Goal: Task Accomplishment & Management: Manage account settings

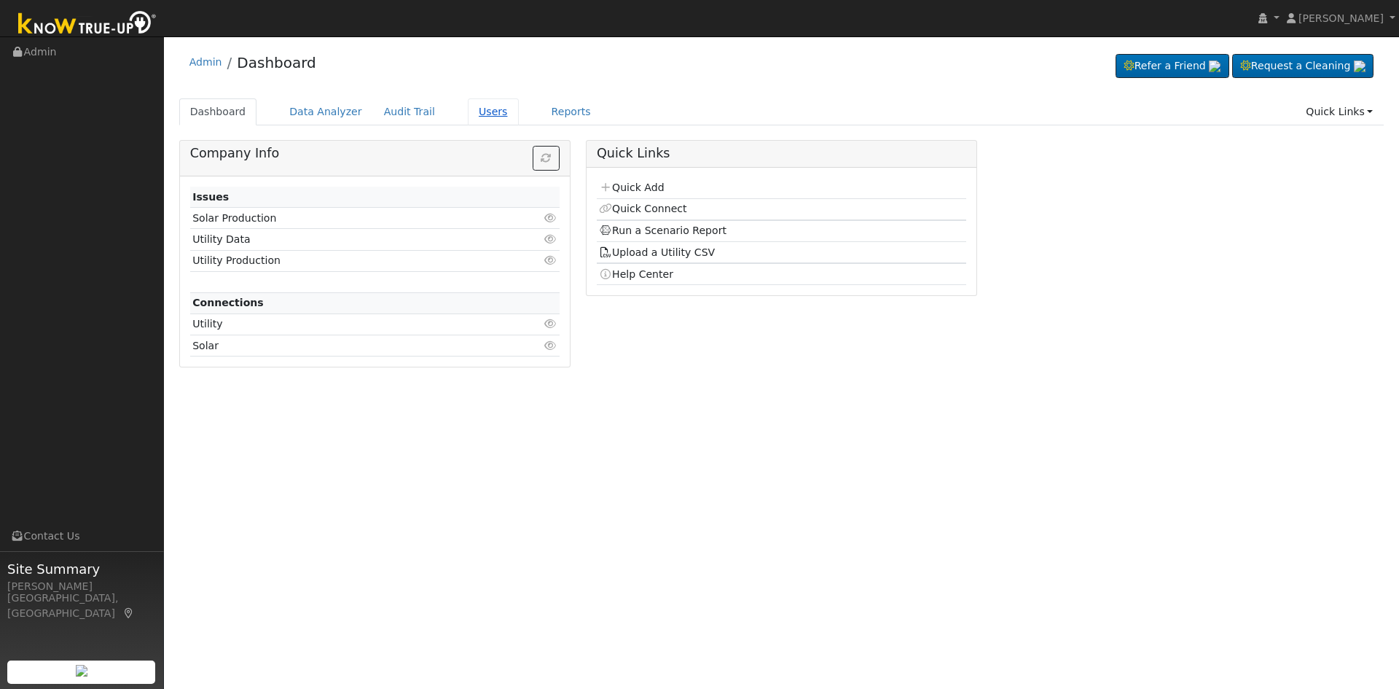
click at [481, 109] on link "Users" at bounding box center [493, 111] width 51 height 27
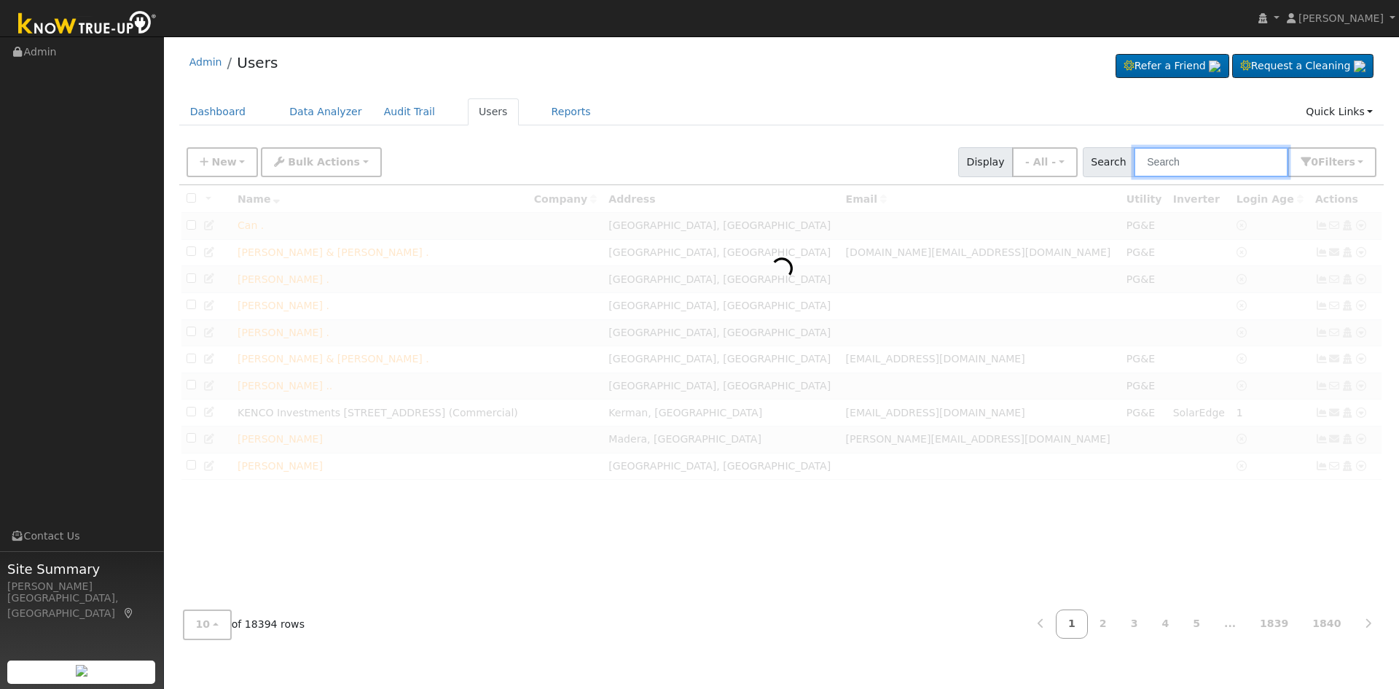
click at [1234, 153] on input "text" at bounding box center [1211, 162] width 155 height 30
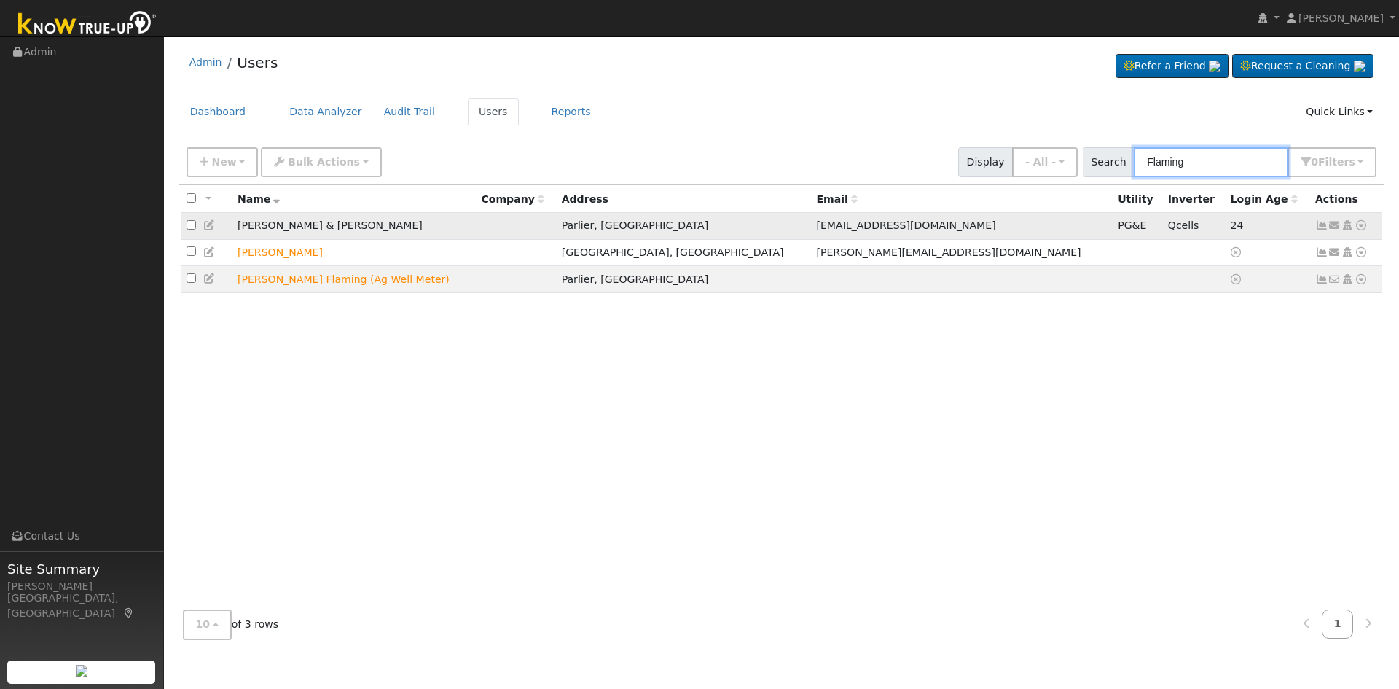
type input "Flaming"
click at [1353, 226] on icon at bounding box center [1347, 225] width 13 height 10
